Goal: Contribute content: Add original content to the website for others to see

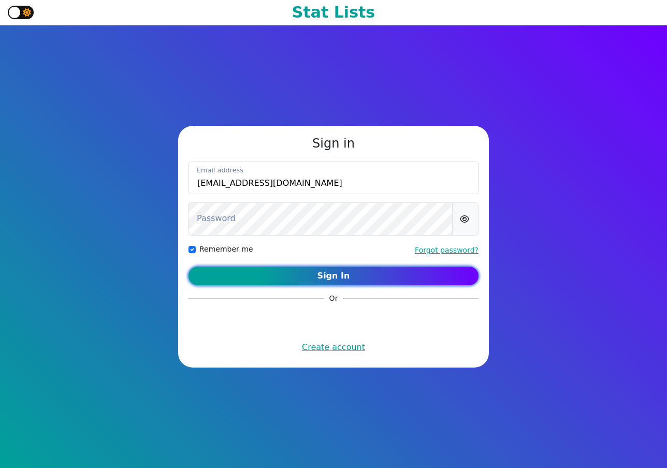
click at [367, 277] on button "Sign In" at bounding box center [333, 276] width 290 height 19
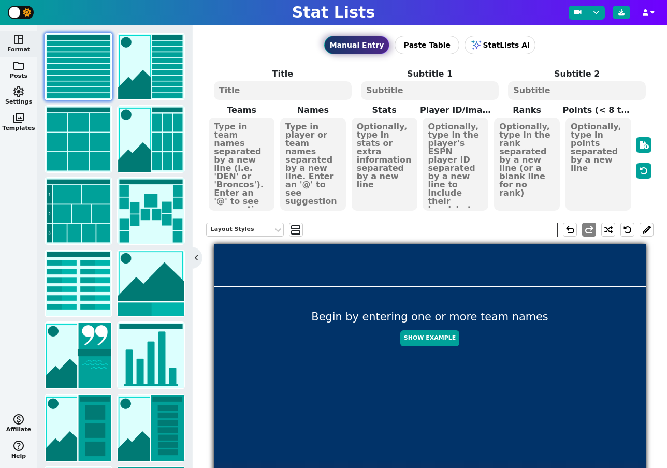
click at [19, 96] on span "settings" at bounding box center [18, 91] width 12 height 12
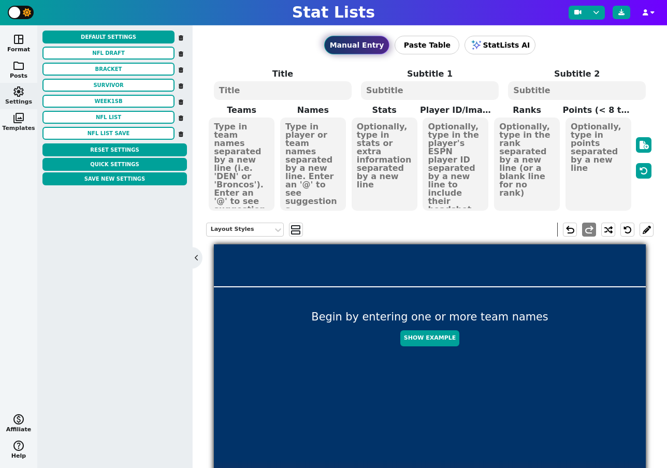
click at [19, 113] on span "photo_library" at bounding box center [18, 118] width 12 height 12
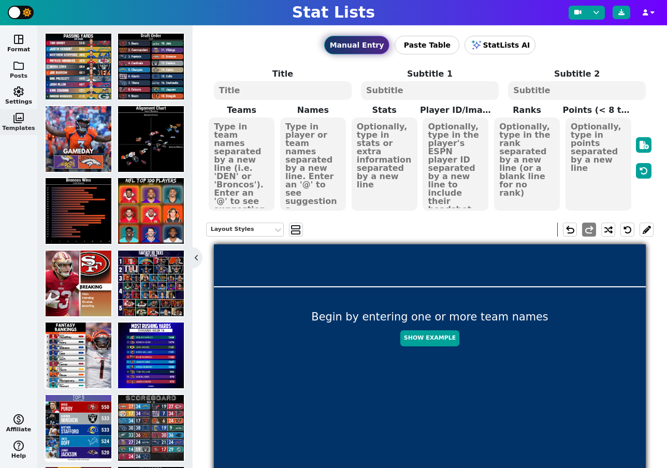
click at [19, 60] on span "folder" at bounding box center [18, 66] width 12 height 12
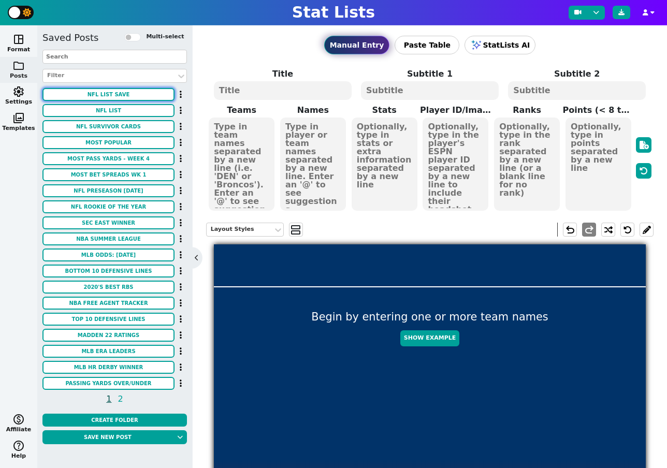
click at [102, 92] on button "NFL LIST SAVE" at bounding box center [108, 94] width 132 height 13
type textarea "MOST [PERSON_NAME] YARDS"
type textarea "Through Week 16"
type textarea "BUF HOU DET LAC NE DEN GB LAR SF"
type textarea "BILLS TEXANS LIONS CHARGERS PATRIOTS BRONCOS PACKERS RAMS 49ERS"
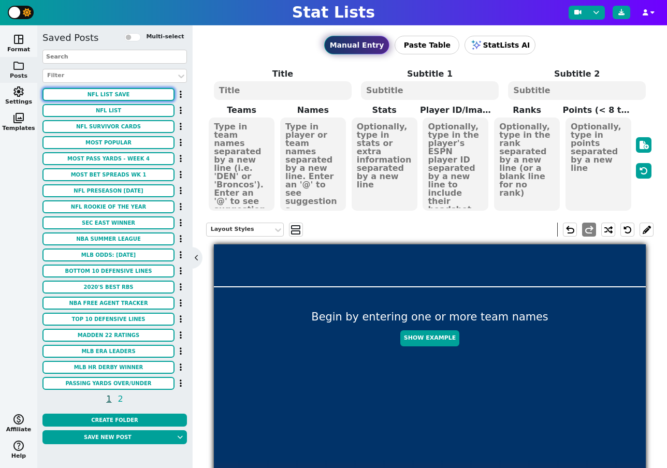
type textarea "23%"
type textarea "1 2 3 4 5 6 7 8 9"
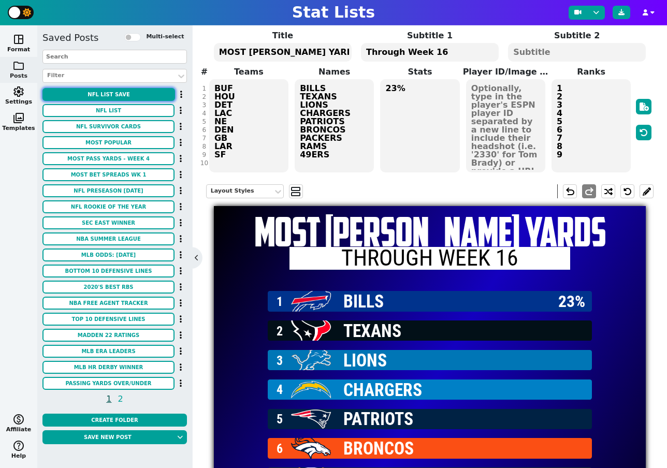
scroll to position [42, 0]
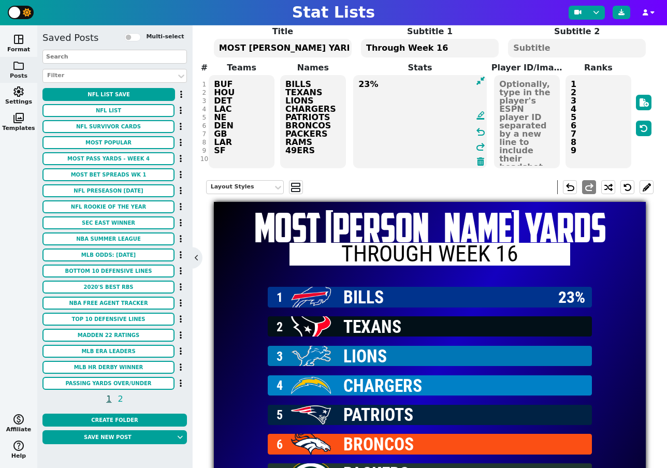
click at [396, 83] on textarea "23%" at bounding box center [420, 121] width 134 height 93
click at [401, 87] on textarea "30%" at bounding box center [420, 121] width 134 height 93
type textarea "30% 27% 13%"
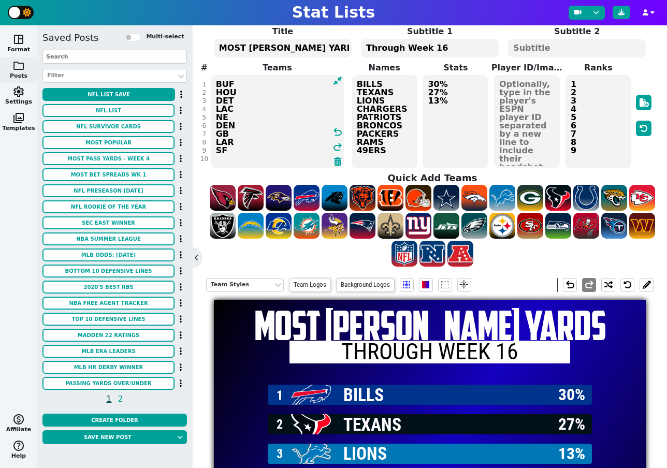
drag, startPoint x: 229, startPoint y: 103, endPoint x: 215, endPoint y: 103, distance: 14.0
click at [215, 103] on textarea "BUF HOU DET LAC NE DEN GB LAR SF" at bounding box center [278, 121] width 134 height 93
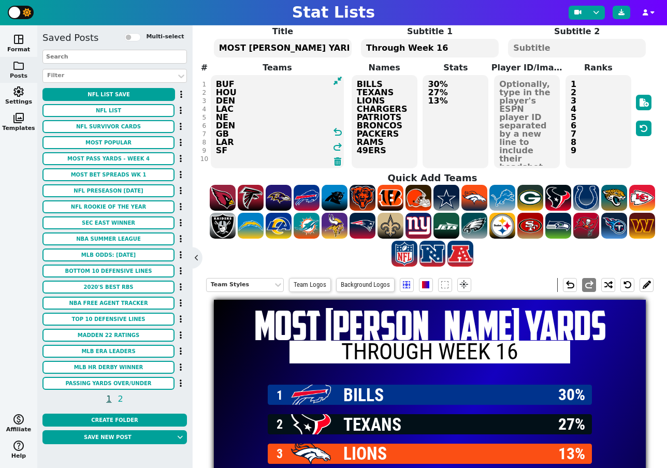
type textarea "BUF HOU DEN LAC NE DEN GB LAR SF"
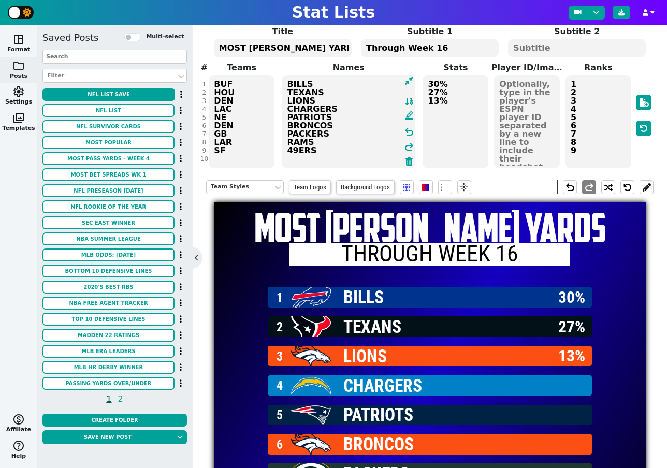
drag, startPoint x: 383, startPoint y: 102, endPoint x: 269, endPoint y: 105, distance: 113.9
click at [269, 105] on span "Teams BUF HOU DEN LAC NE DEN GB LAR SF Names BILLS TEXANS LIONS CHARGERS PATRIO…" at bounding box center [430, 116] width 448 height 108
type textarea "BILLS TEXANS BRONCOS CHARGERS PATRIOTS BRONCOS PACKERS RAMS 49ERS"
click at [242, 102] on textarea "BUF HOU DEN LAC NE DEN GB LAR SF" at bounding box center [242, 121] width 66 height 93
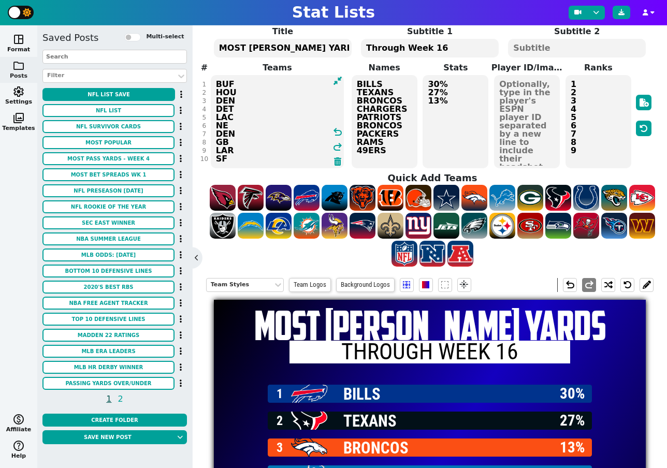
type textarea "BUF HOU DEN DET LAC NE DEN GB LAR SF"
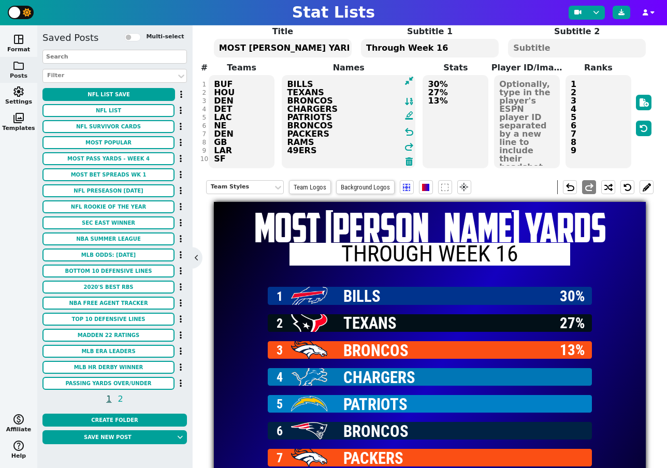
drag, startPoint x: 408, startPoint y: 108, endPoint x: 266, endPoint y: 108, distance: 142.9
click at [266, 108] on span "Teams BUF HOU DEN DET LAC NE DEN GB LAR SF Names BILLS TEXANS BRONCOS CHARGERS …" at bounding box center [430, 116] width 448 height 108
type textarea "BILLS TEXANS BRONCOS LIONS PATRIOTS BRONCOS PACKERS RAMS 49ERS"
click at [451, 109] on textarea "30% 27% 13%" at bounding box center [455, 121] width 66 height 93
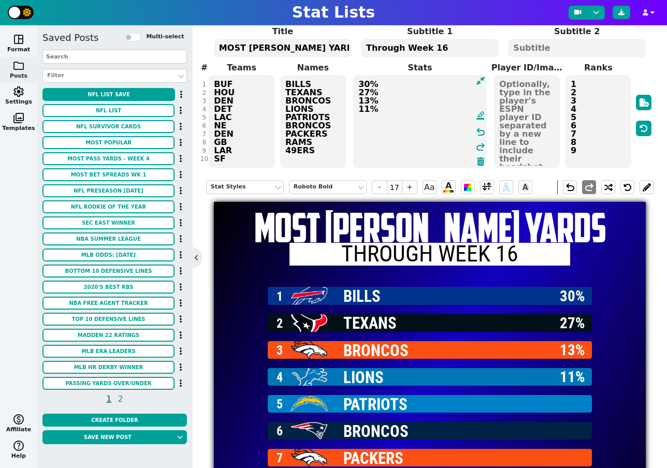
type textarea "30% 27% 13% 11%"
click at [217, 124] on textarea "BUF HOU DEN DET LAC NE DEN GB LAR SF" at bounding box center [242, 121] width 66 height 93
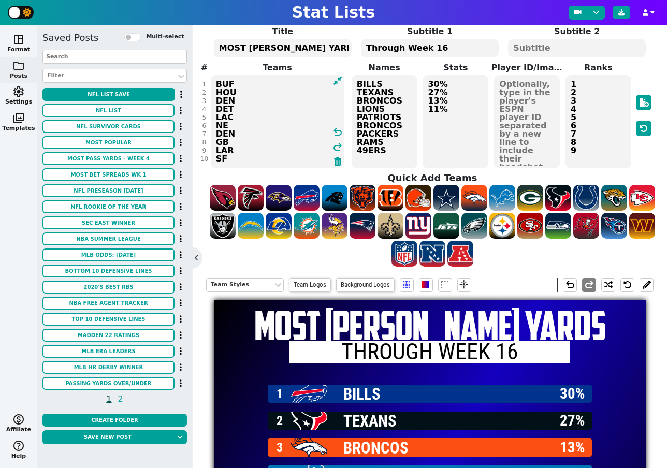
drag, startPoint x: 241, startPoint y: 113, endPoint x: 214, endPoint y: 115, distance: 27.0
click at [214, 115] on textarea "BUF HOU DEN DET LAC NE DEN GB LAR SF" at bounding box center [278, 121] width 134 height 93
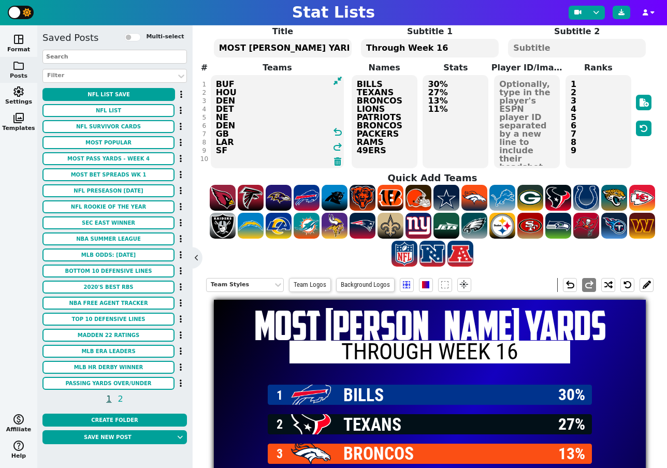
click at [238, 115] on textarea "BUF HOU DEN DET NE DEN GB LAR SF" at bounding box center [278, 121] width 134 height 93
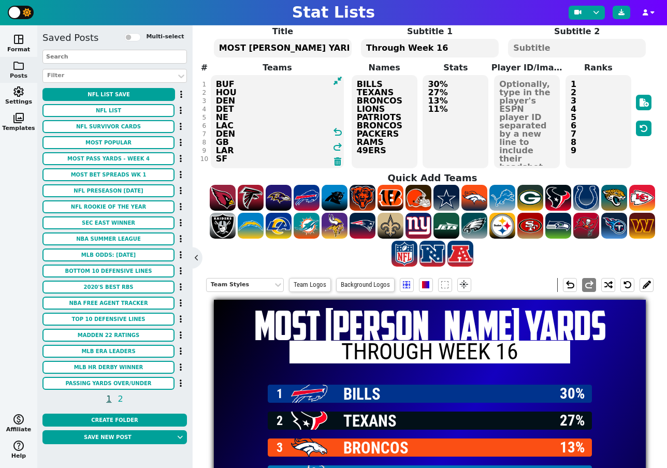
type textarea "BUF HOU DEN DET NE LAC DEN GB LAR SF"
click at [387, 118] on textarea "BILLS TEXANS BRONCOS LIONS PATRIOTS BRONCOS PACKERS RAMS 49ERS" at bounding box center [384, 121] width 66 height 93
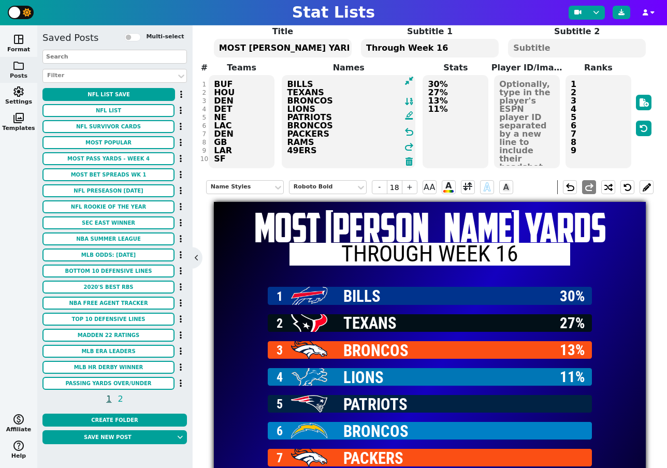
drag, startPoint x: 345, startPoint y: 126, endPoint x: 288, endPoint y: 126, distance: 56.9
click at [288, 126] on textarea "BILLS TEXANS BRONCOS LIONS PATRIOTS BRONCOS PACKERS RAMS 49ERS" at bounding box center [349, 121] width 134 height 93
type textarea "BILLS TEXANS BRONCOS LIONS PATRIOTS PATRIOTS PACKERS RAMS 49ERS"
click at [443, 118] on textarea "30% 27% 13% 11%" at bounding box center [455, 121] width 66 height 93
type input "17"
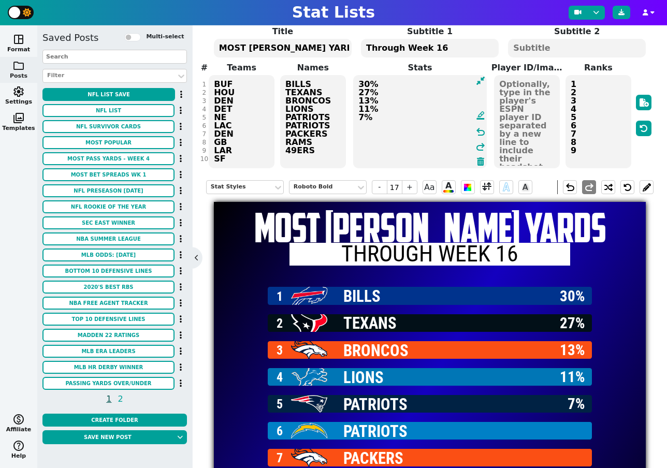
type textarea "30% 27% 13% 11% 7%"
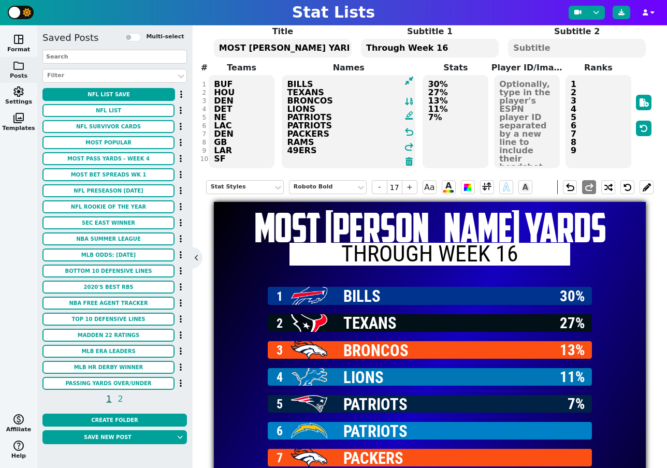
drag, startPoint x: 330, startPoint y: 127, endPoint x: 278, endPoint y: 125, distance: 51.8
click at [278, 125] on span "Names BILLS TEXANS BRONCOS LIONS PATRIOTS PATRIOTS PACKERS RAMS 49ERS format_in…" at bounding box center [348, 116] width 143 height 108
type textarea "BILLS TEXANS BRONCOS LIONS PATRIOTS CHARGERS PACKERS RAMS 49ERS"
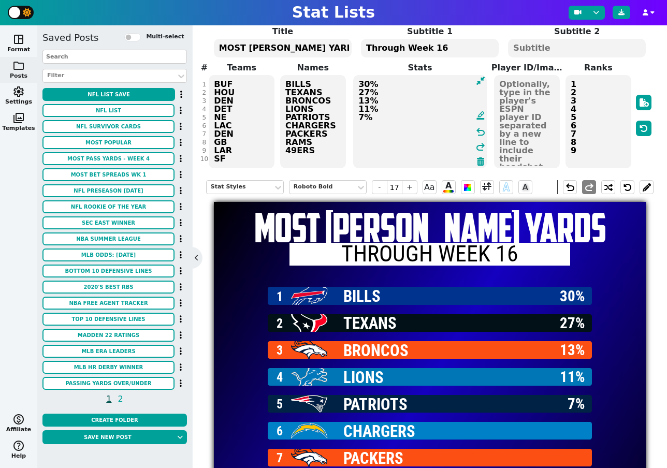
click at [462, 123] on textarea "30% 27% 13% 11% 7%" at bounding box center [420, 121] width 134 height 93
type textarea "30% 27% 13% 11% 7% 6%"
click at [251, 137] on textarea "BUF HOU DEN DET NE LAC DEN GB LAR SF" at bounding box center [242, 121] width 66 height 93
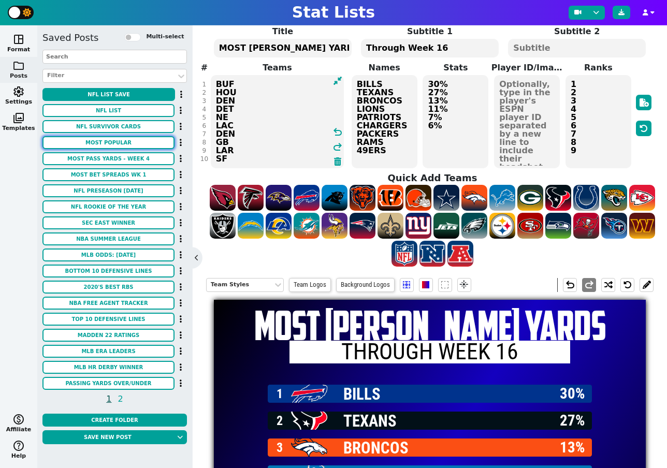
drag, startPoint x: 285, startPoint y: 136, endPoint x: 162, endPoint y: 136, distance: 123.2
click at [162, 136] on div "space_dashboard Format folder Posts settings Settings photo_library Templates m…" at bounding box center [333, 246] width 667 height 443
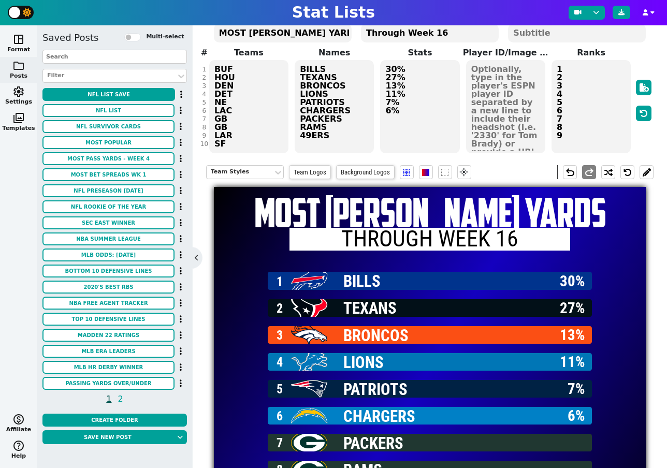
scroll to position [56, 0]
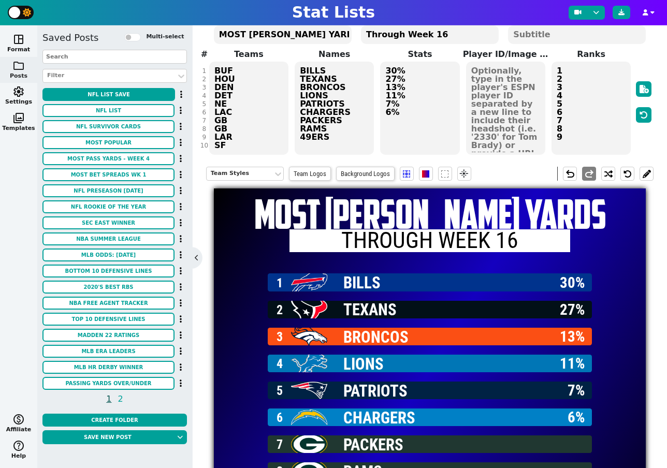
click at [254, 114] on textarea "BUF HOU DEN DET NE LAC GB GB LAR SF" at bounding box center [248, 108] width 79 height 93
drag, startPoint x: 237, startPoint y: 129, endPoint x: 213, endPoint y: 129, distance: 23.3
click at [213, 129] on textarea "BUF HOU DEN DET NE LAC GB GB LAR SF" at bounding box center [248, 108] width 79 height 93
drag, startPoint x: 233, startPoint y: 131, endPoint x: 213, endPoint y: 123, distance: 22.1
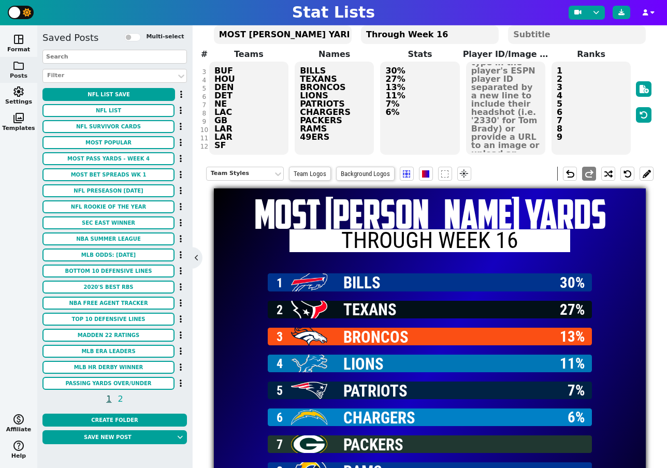
click at [213, 123] on textarea "BUF HOU DEN DET NE LAC GB LAR LAR SF" at bounding box center [248, 108] width 79 height 93
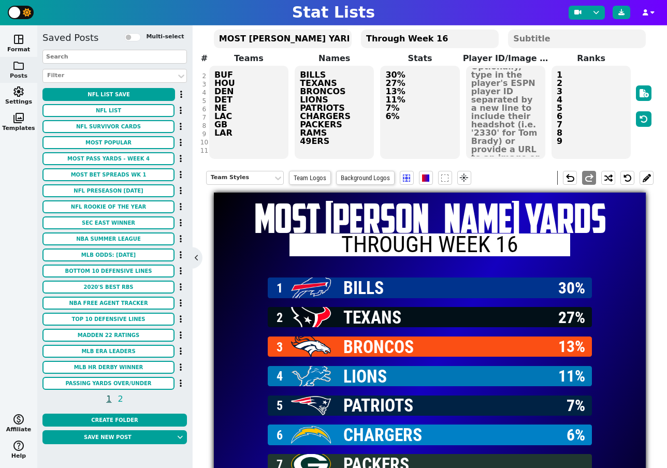
scroll to position [51, 0]
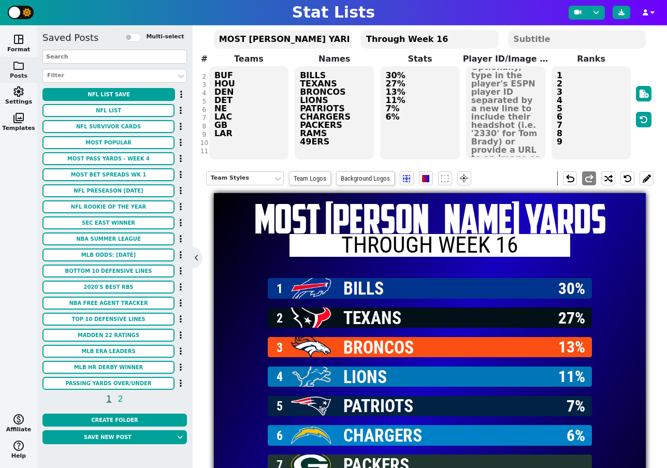
type textarea "BUF HOU DEN DET NE LAC GB LAR"
click at [409, 124] on textarea "30% 27% 13% 11% 7% 6%" at bounding box center [419, 112] width 79 height 93
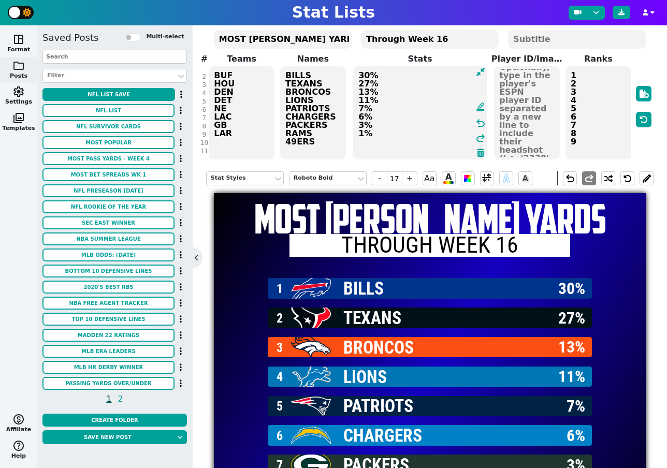
type textarea "30% 27% 13% 11% 7% 6% 3% 1%"
click at [306, 135] on textarea "BILLS TEXANS BRONCOS LIONS PATRIOTS CHARGERS PACKERS RAMS 49ERS" at bounding box center [313, 112] width 66 height 93
type input "18"
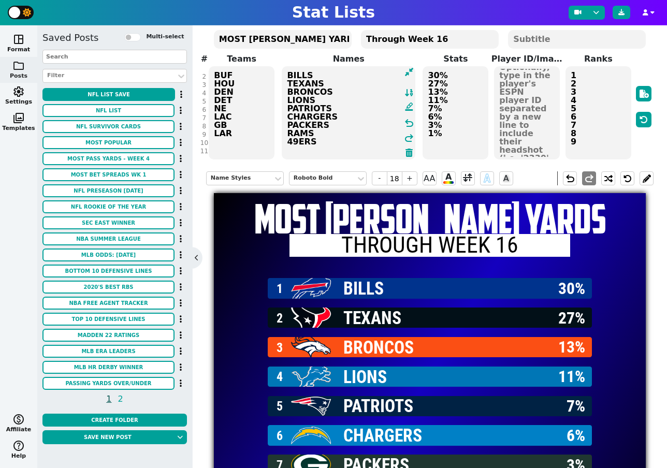
drag, startPoint x: 320, startPoint y: 140, endPoint x: 283, endPoint y: 142, distance: 37.8
click at [283, 142] on textarea "BILLS TEXANS BRONCOS LIONS PATRIOTS CHARGERS PACKERS RAMS 49ERS" at bounding box center [349, 112] width 134 height 93
type textarea "BILLS TEXANS BRONCOS LIONS PATRIOTS CHARGERS PACKERS RAMS"
click at [242, 139] on div "Title MOST [PERSON_NAME] YARDS Subtitle 1 Through Week 16 Subtitle 2 # 1 2 3 4 …" at bounding box center [430, 89] width 448 height 144
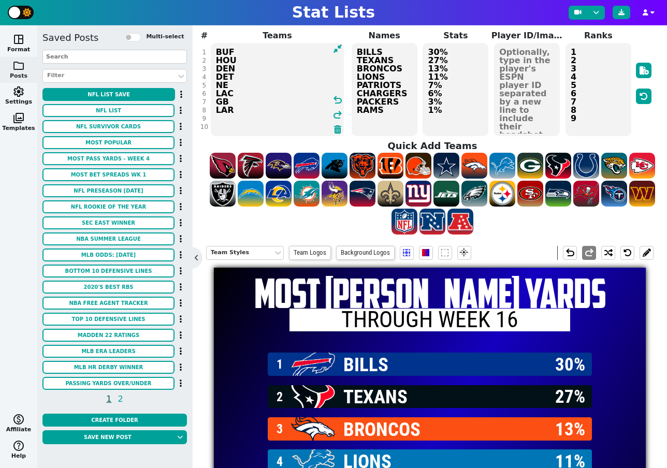
scroll to position [48, 0]
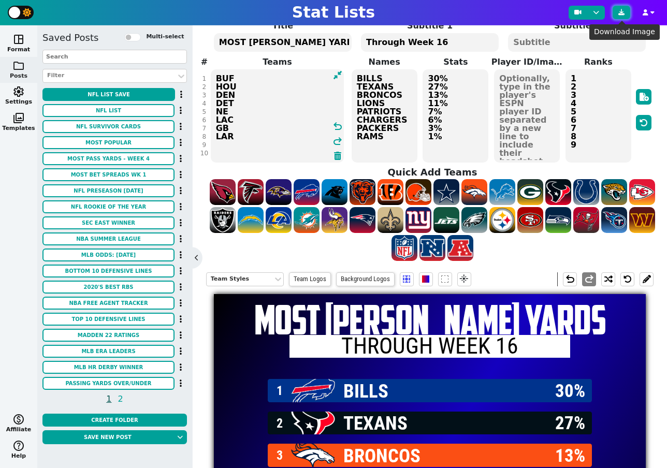
type textarea "BUF HOU DEN DET NE LAC GB LAR"
click at [620, 15] on icon at bounding box center [621, 12] width 6 height 6
